Goal: Understand process/instructions: Learn how to perform a task or action

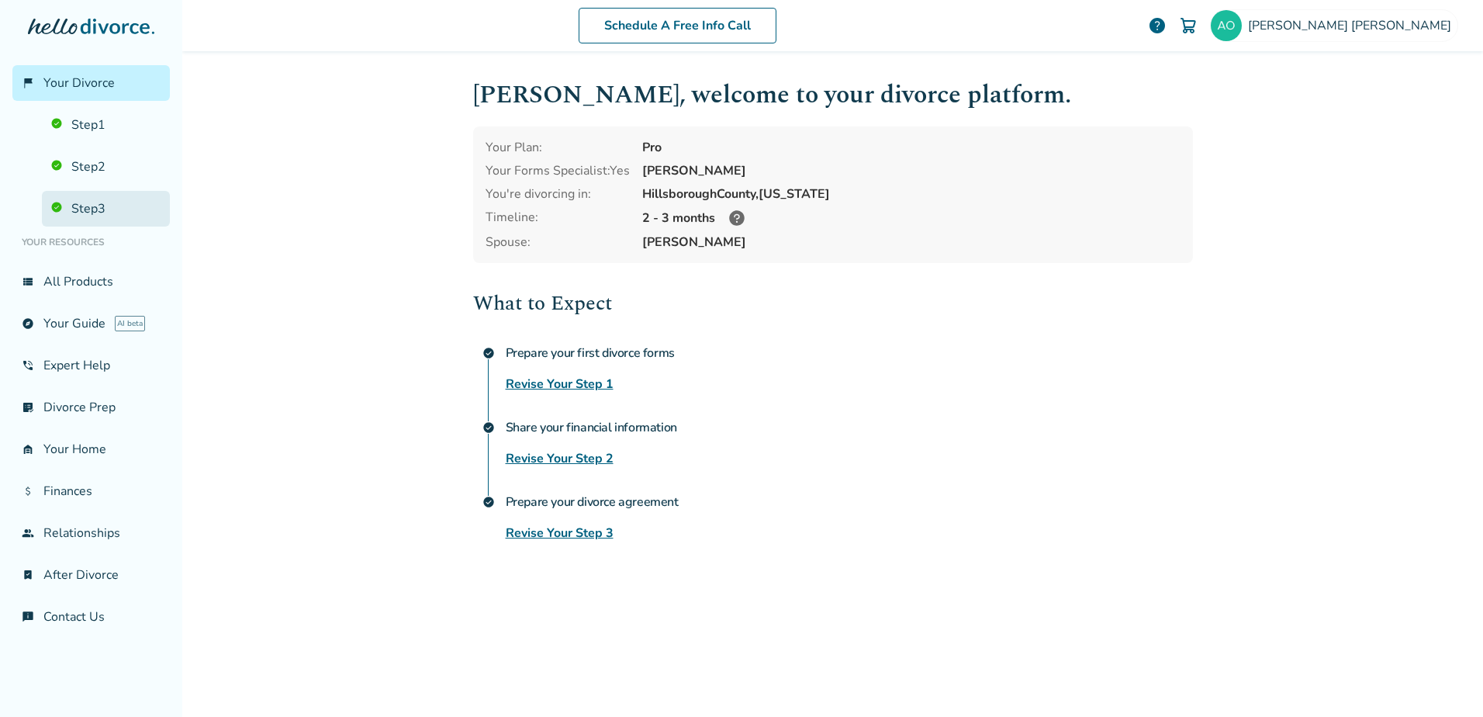
click at [60, 207] on link "Step 3" at bounding box center [106, 209] width 128 height 36
